Goal: Check status: Check status

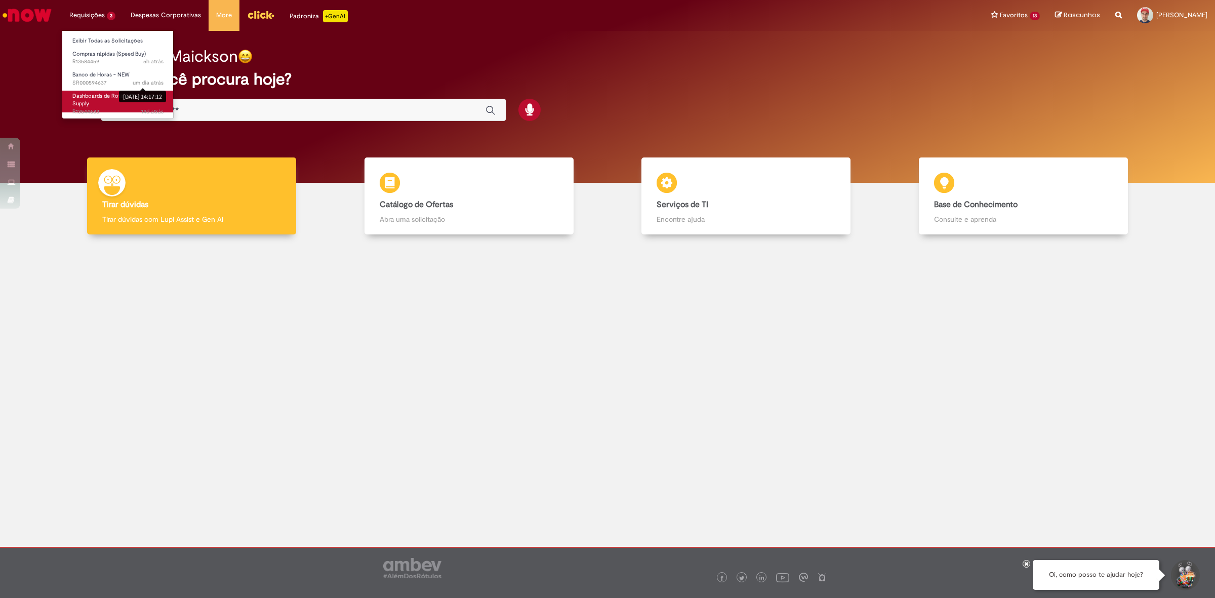
click at [140, 102] on ul "Exibir Todas as Solicitações Compras rápidas (Speed Buy) 5h atrás 5 horas atrás…" at bounding box center [118, 74] width 112 height 89
click at [128, 97] on div "30/09/2025 14:17:12" at bounding box center [142, 97] width 47 height 12
click at [112, 99] on span "Dashboards de Rotina Operacional Supply" at bounding box center [116, 100] width 88 height 16
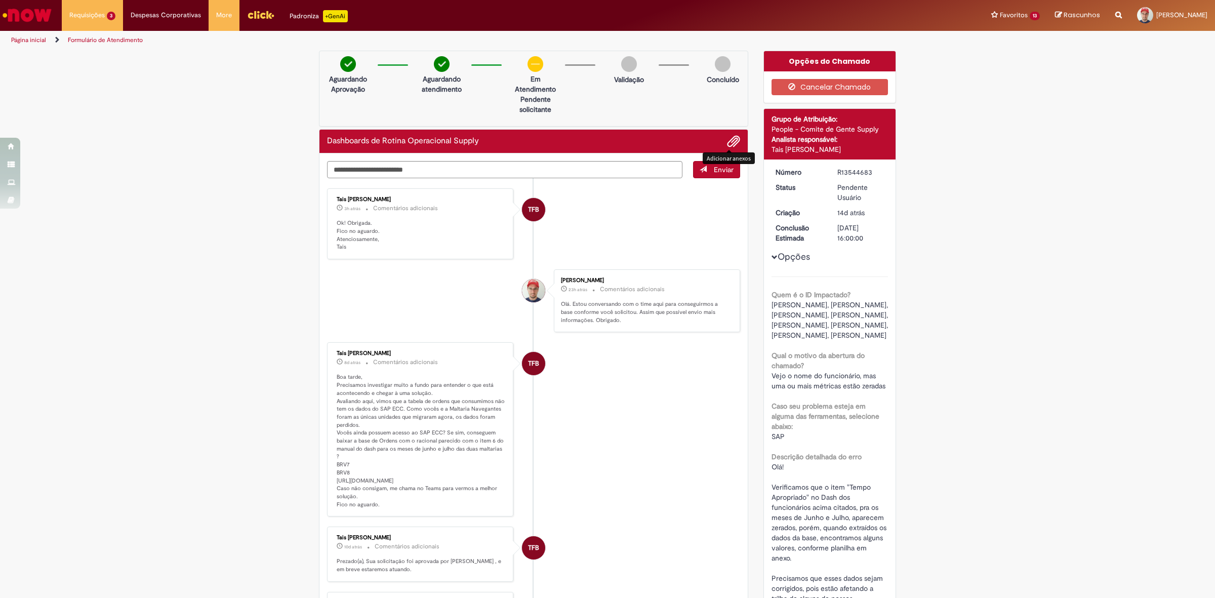
click at [731, 138] on span "Adicionar anexos" at bounding box center [734, 142] width 12 height 12
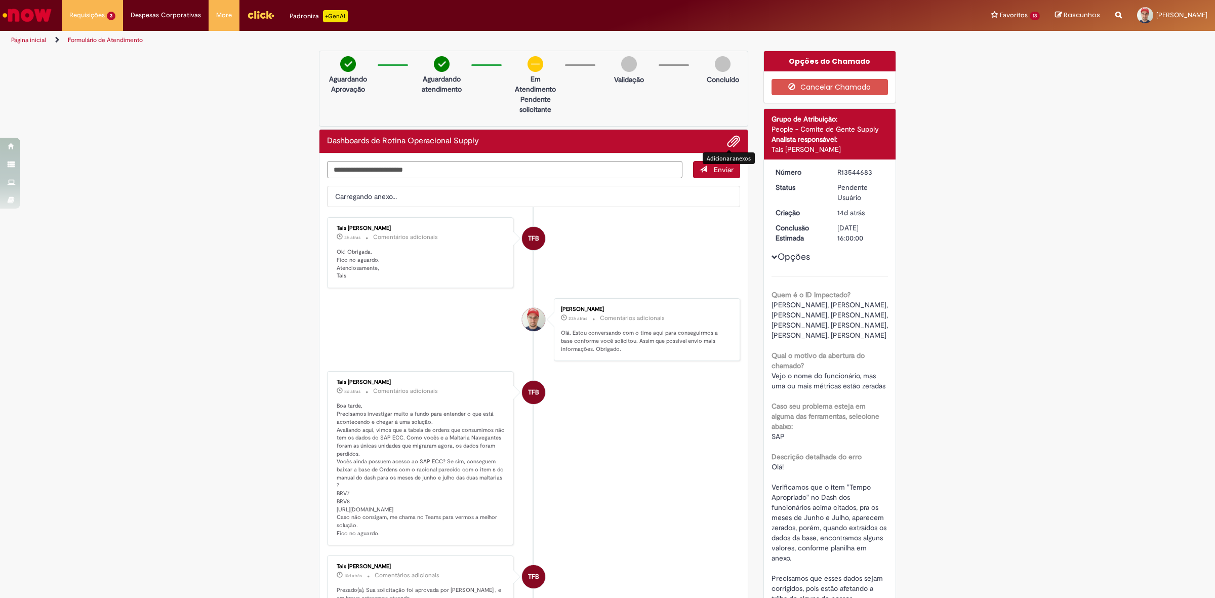
click at [444, 168] on textarea "Digite sua mensagem aqui..." at bounding box center [504, 170] width 355 height 18
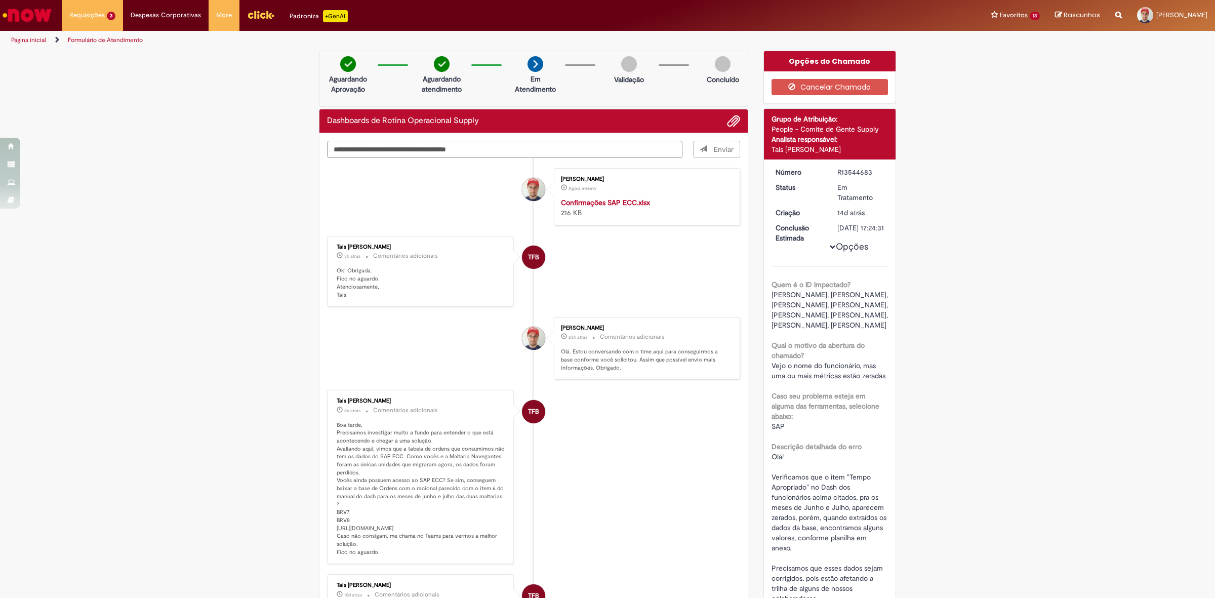
type textarea "**********"
